Goal: Transaction & Acquisition: Obtain resource

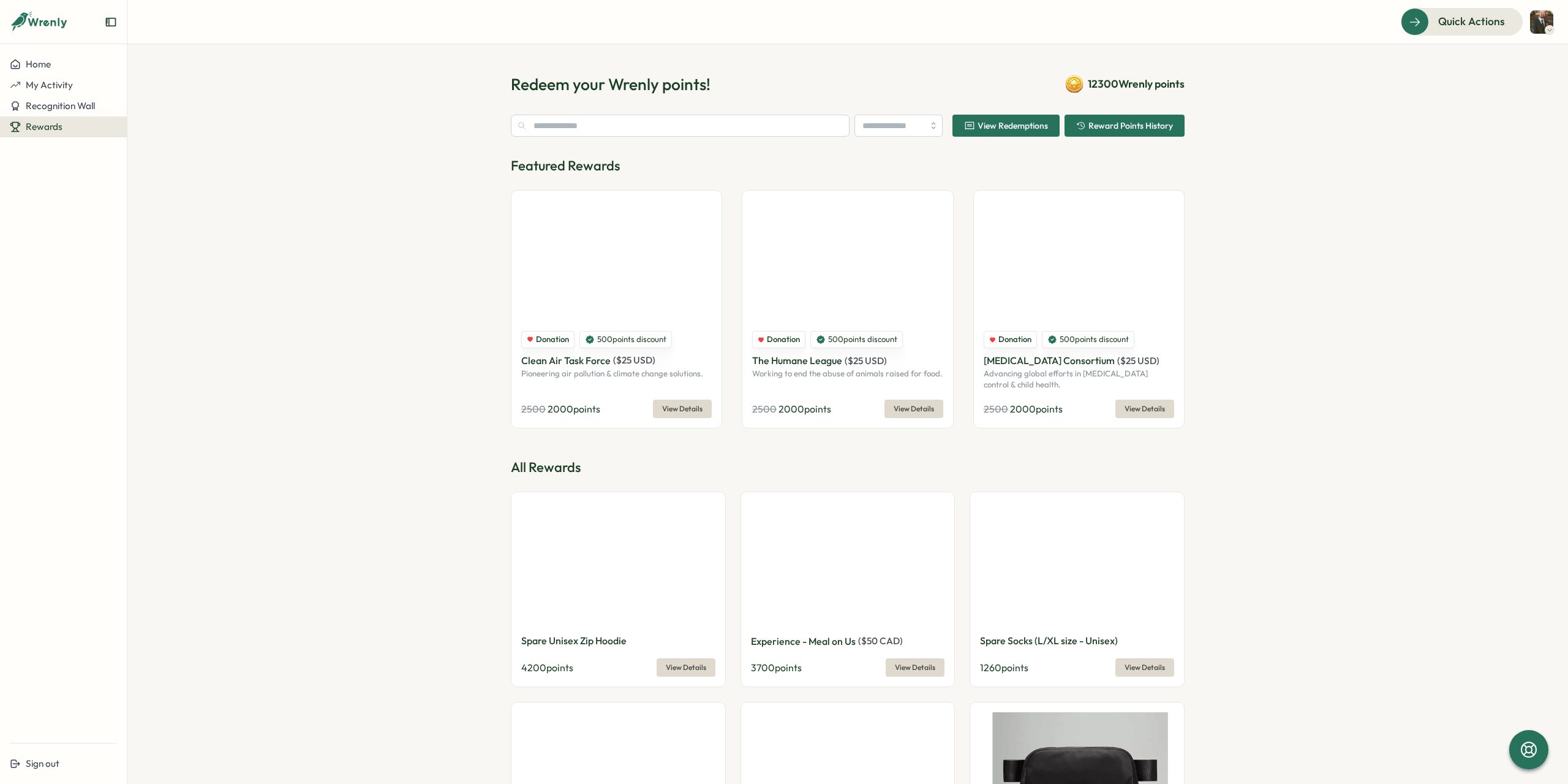
type input "**********"
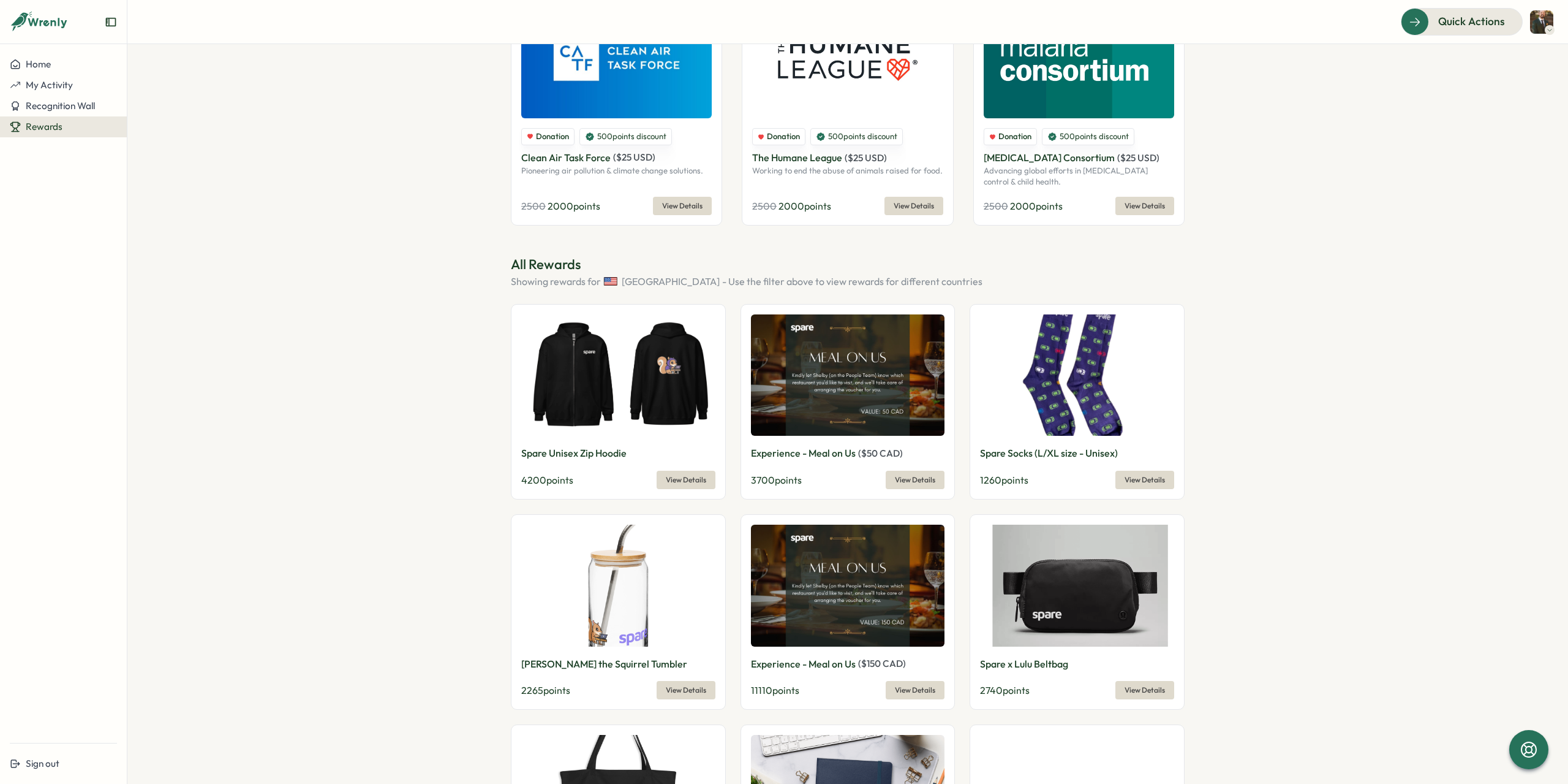
scroll to position [245, 0]
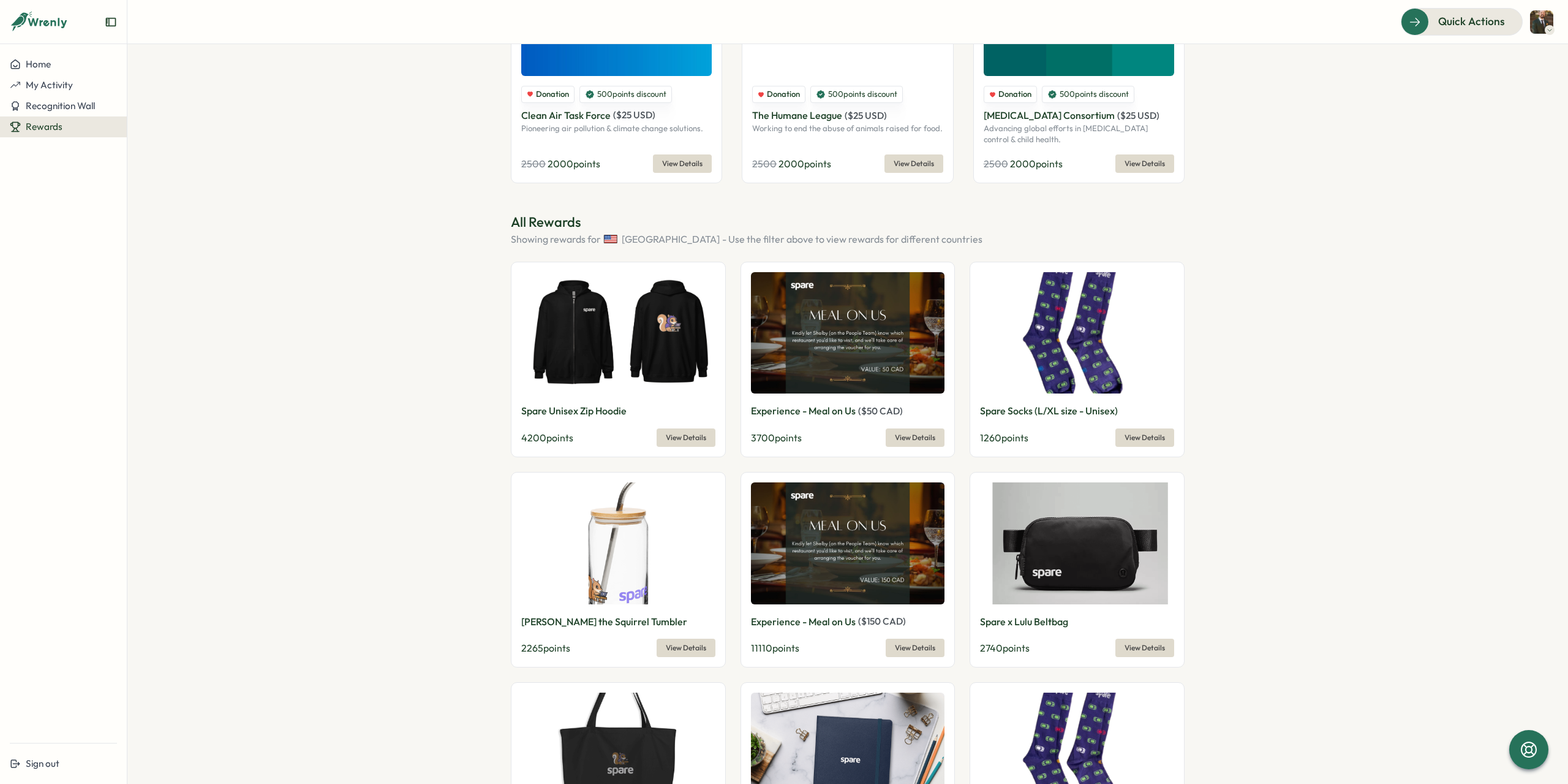
click at [860, 547] on img at bounding box center [848, 543] width 194 height 122
click at [917, 644] on span "View Details" at bounding box center [915, 648] width 41 height 17
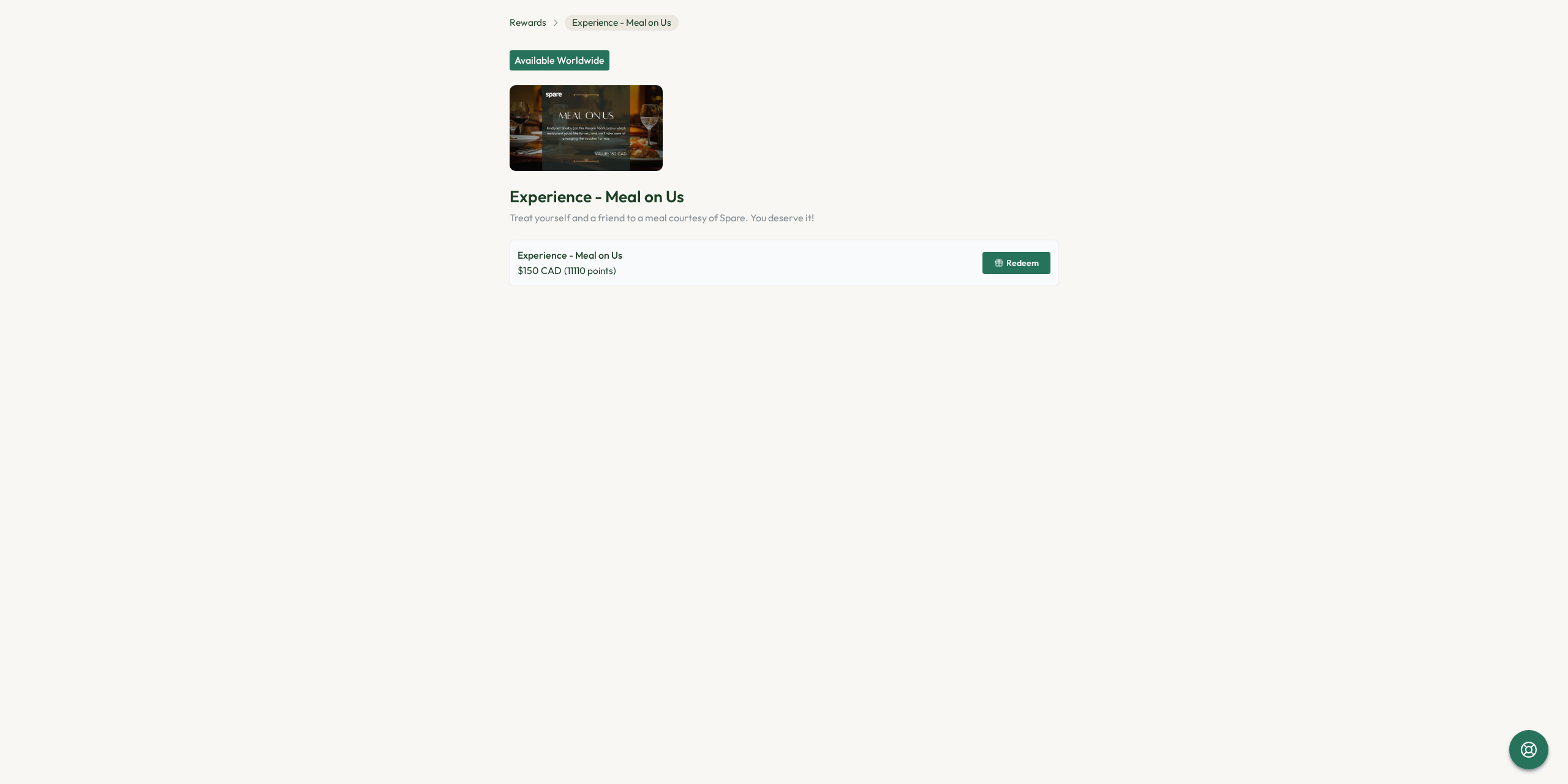
click at [568, 259] on p "Experience - Meal on Us" at bounding box center [570, 255] width 105 height 15
click at [758, 221] on div "Treat yourself and a friend to a meal courtesy of Spare. You deserve it!" at bounding box center [784, 217] width 549 height 15
click at [572, 128] on img at bounding box center [586, 128] width 153 height 86
